Goal: Information Seeking & Learning: Learn about a topic

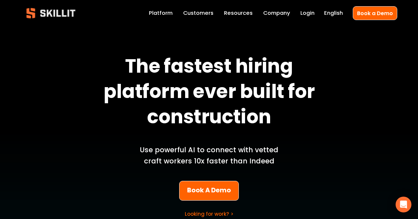
click at [276, 12] on link "Company" at bounding box center [276, 13] width 27 height 9
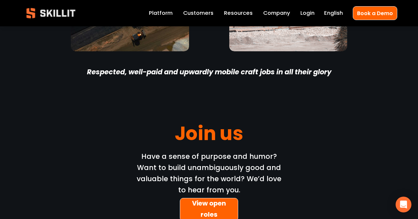
scroll to position [1988, 0]
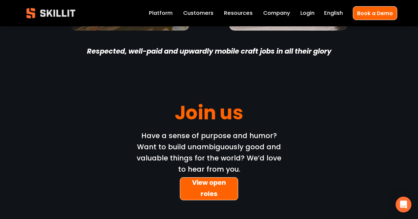
click at [206, 177] on link "View open roles" at bounding box center [209, 188] width 58 height 23
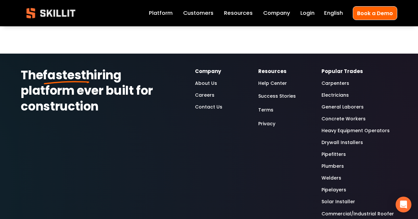
scroll to position [187, 0]
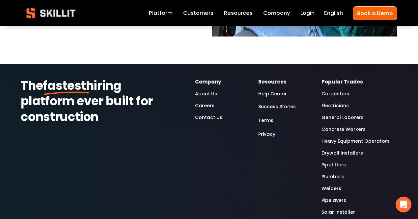
click at [327, 83] on strong "Popular Trades" at bounding box center [341, 81] width 41 height 7
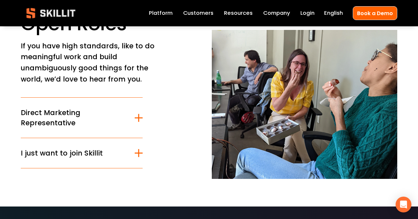
scroll to position [0, 0]
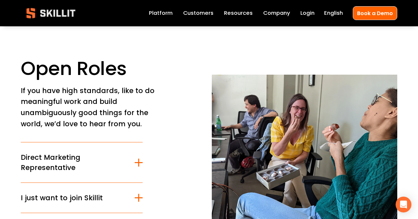
click at [200, 13] on link "Customers" at bounding box center [198, 13] width 30 height 9
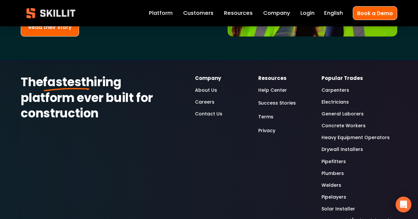
scroll to position [1793, 0]
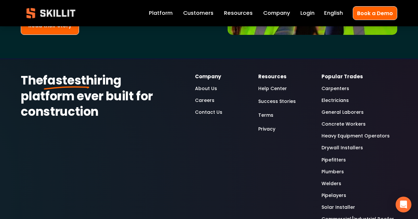
click at [339, 144] on link "Drywall Installers" at bounding box center [341, 148] width 41 height 8
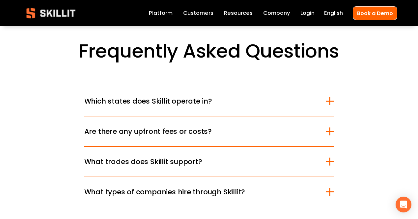
scroll to position [1908, 0]
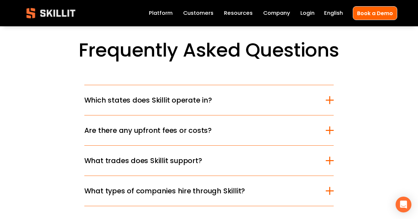
click at [328, 96] on div at bounding box center [330, 100] width 8 height 8
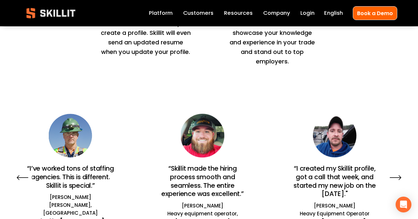
scroll to position [1655, 0]
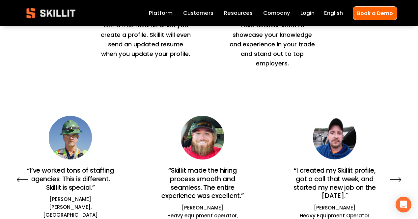
click at [311, 11] on link "Login" at bounding box center [307, 13] width 14 height 9
